Goal: Task Accomplishment & Management: Manage account settings

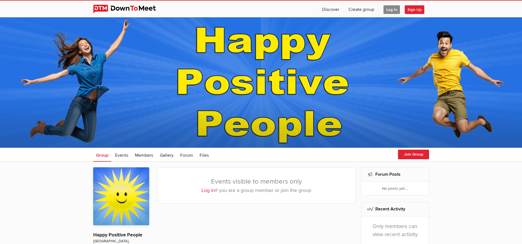
click at [388, 10] on span "Log In" at bounding box center [391, 9] width 17 height 9
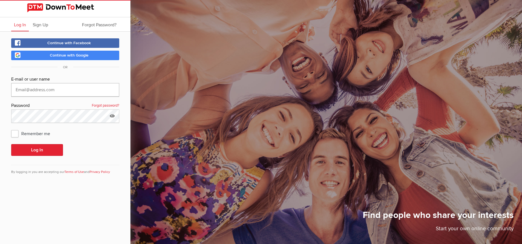
type input "edward.1020@aussiebb.com.au"
click at [76, 43] on span "Continue with Facebook" at bounding box center [69, 43] width 44 height 5
